Goal: Information Seeking & Learning: Learn about a topic

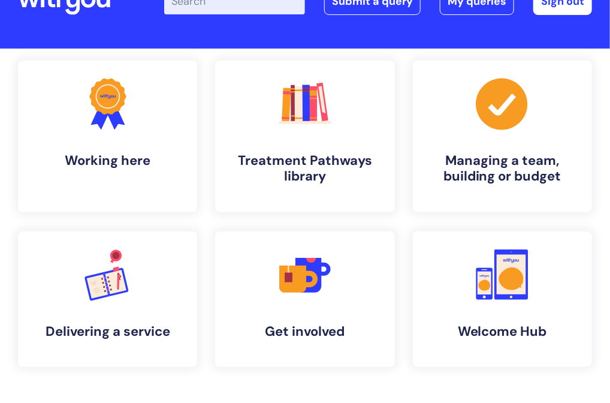
scroll to position [60, 0]
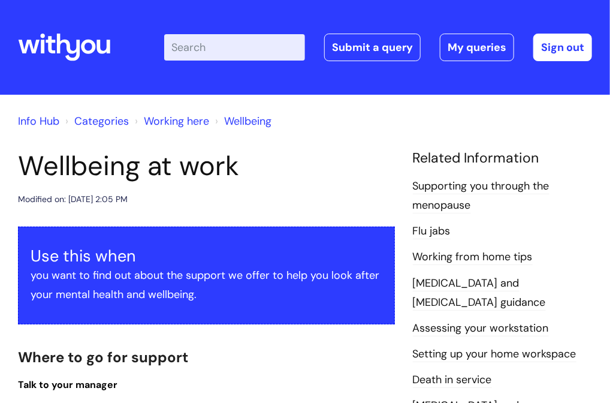
click at [227, 53] on input "Enter your search term here..." at bounding box center [234, 47] width 141 height 26
click at [251, 47] on input "Enter your search term here..." at bounding box center [234, 47] width 141 height 26
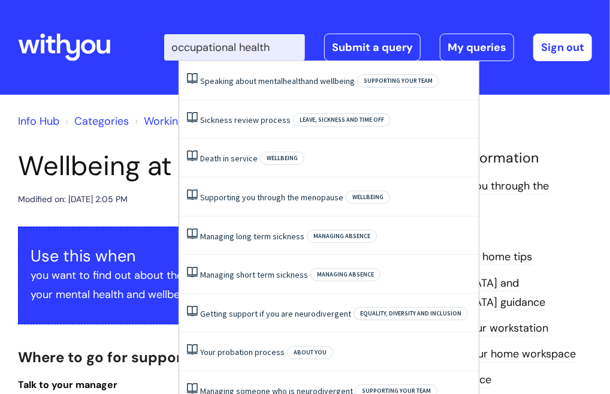
type input "occupational health"
click button "Search" at bounding box center [0, 0] width 0 height 0
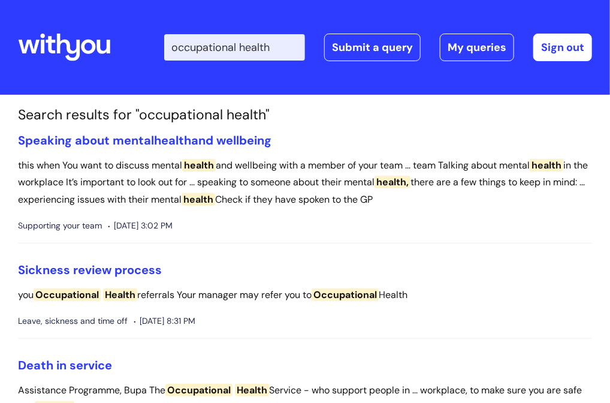
click at [130, 299] on span "Health" at bounding box center [120, 294] width 34 height 13
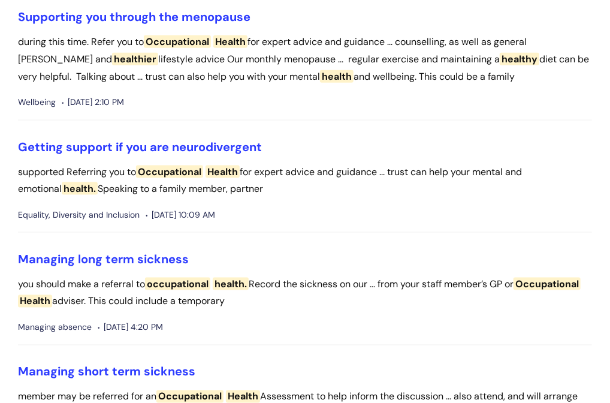
scroll to position [660, 0]
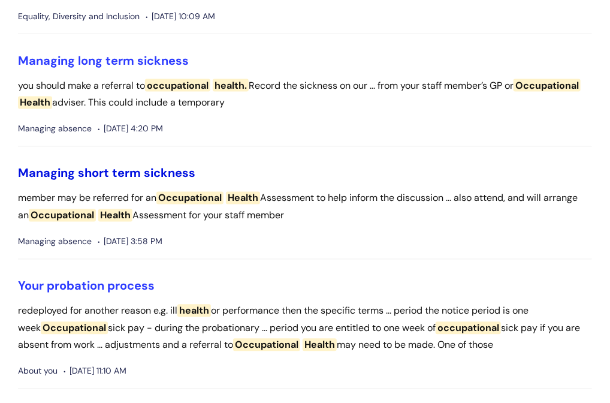
click at [134, 170] on link "Managing short term sickness" at bounding box center [107, 174] width 178 height 16
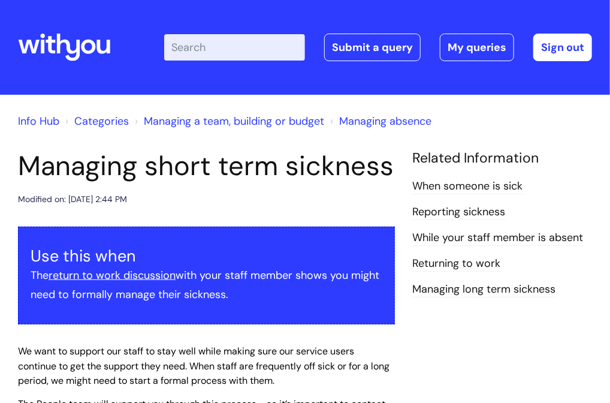
click at [501, 290] on link "Managing long term sickness" at bounding box center [484, 290] width 143 height 16
